Goal: Book appointment/travel/reservation

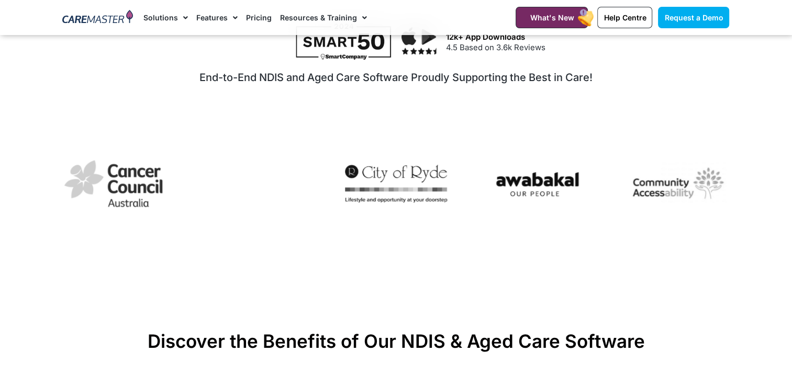
scroll to position [549, 0]
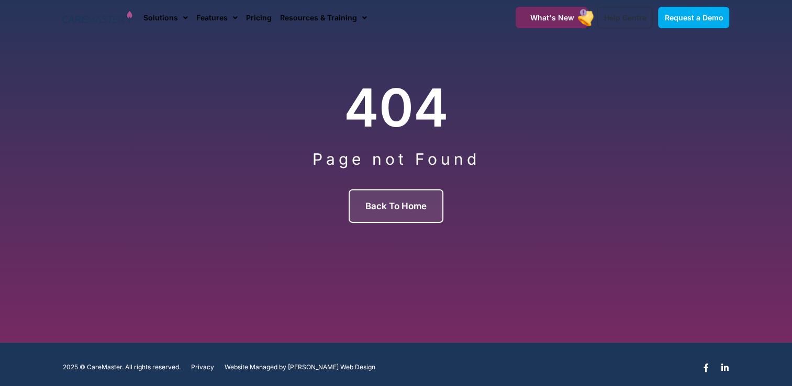
click at [420, 206] on span "Back to Home" at bounding box center [395, 206] width 61 height 10
